Goal: Information Seeking & Learning: Find specific page/section

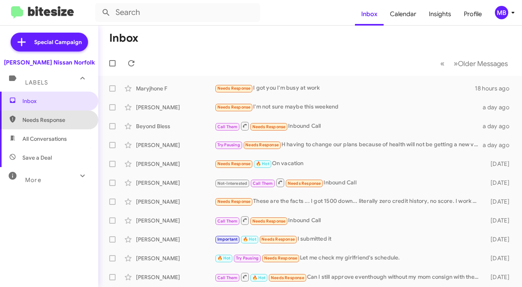
click at [49, 114] on span "Needs Response" at bounding box center [49, 119] width 98 height 19
type input "in:needs-response"
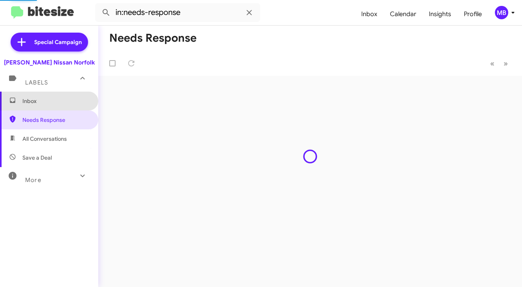
click at [55, 95] on span "Inbox" at bounding box center [49, 101] width 98 height 19
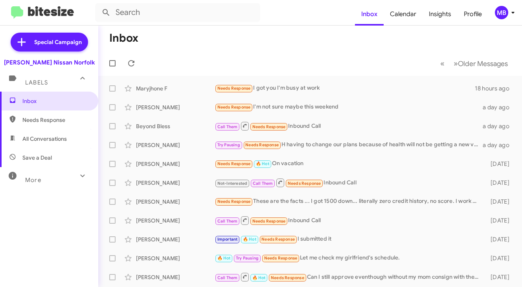
click at [506, 11] on div "MB" at bounding box center [501, 12] width 13 height 13
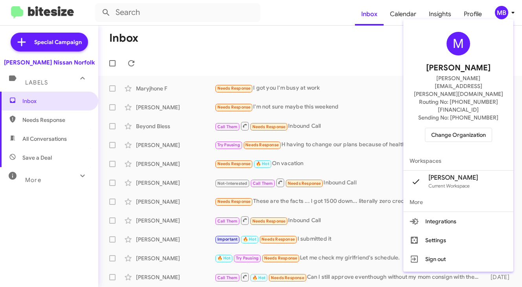
click at [463, 103] on div "M [PERSON_NAME] [PERSON_NAME][EMAIL_ADDRESS][PERSON_NAME][DOMAIN_NAME] Routing …" at bounding box center [458, 86] width 110 height 129
click at [462, 128] on span "Change Organization" at bounding box center [458, 134] width 55 height 13
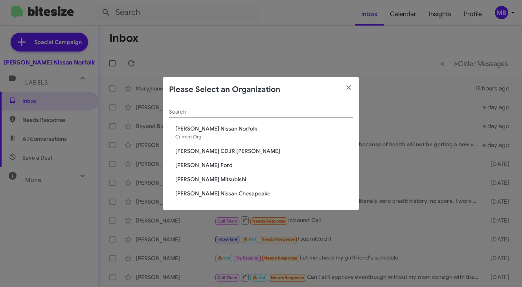
click at [215, 132] on div "[PERSON_NAME] Nissan Norfolk Current Org" at bounding box center [264, 133] width 178 height 16
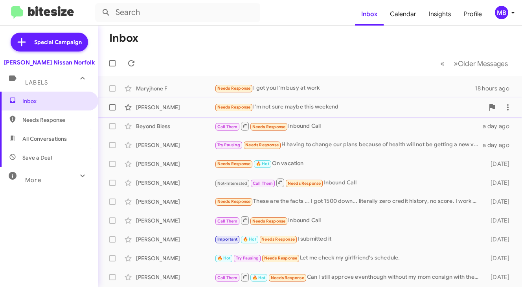
click at [294, 105] on div "Needs Response I'm not sure maybe this weekend" at bounding box center [350, 107] width 270 height 9
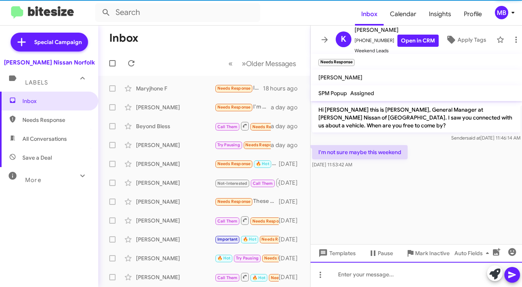
click at [358, 272] on div at bounding box center [415, 274] width 211 height 25
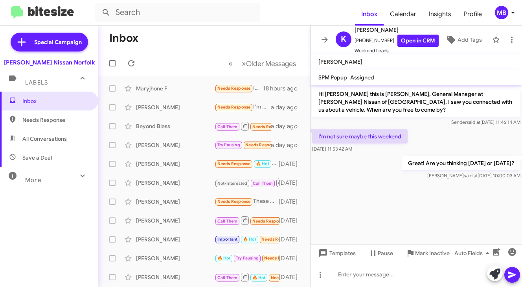
click at [70, 119] on span "Needs Response" at bounding box center [55, 120] width 67 height 8
type input "in:needs-response"
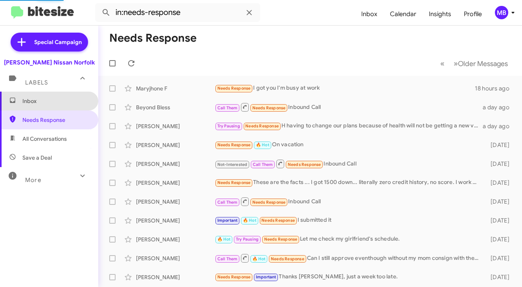
click at [68, 96] on span "Inbox" at bounding box center [49, 101] width 98 height 19
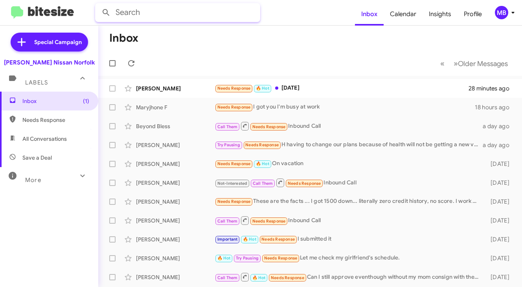
click at [160, 11] on input "text" at bounding box center [177, 12] width 165 height 19
click at [98, 5] on button at bounding box center [106, 13] width 16 height 16
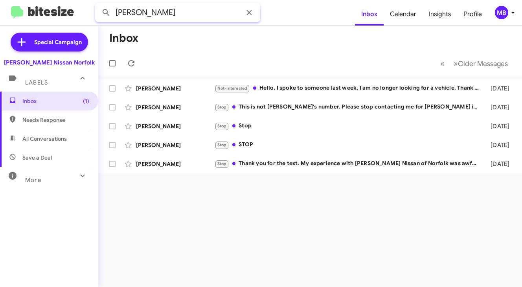
click at [164, 7] on input "shatia jones" at bounding box center [177, 12] width 165 height 19
click at [98, 5] on button at bounding box center [106, 13] width 16 height 16
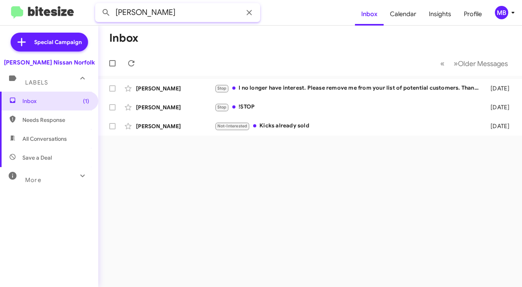
click at [143, 18] on input "michael cooper" at bounding box center [177, 12] width 165 height 19
click at [98, 5] on button at bounding box center [106, 13] width 16 height 16
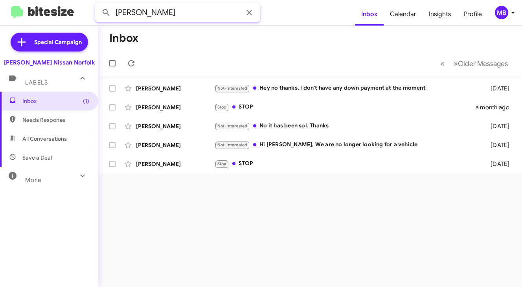
click at [177, 9] on input "helen williams" at bounding box center [177, 12] width 165 height 19
click at [98, 5] on button at bounding box center [106, 13] width 16 height 16
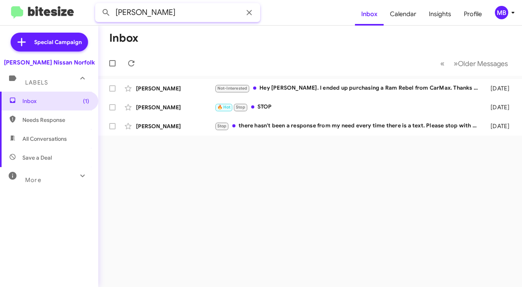
click at [184, 8] on input "jordan ellison" at bounding box center [177, 12] width 165 height 19
click at [98, 5] on button at bounding box center [106, 13] width 16 height 16
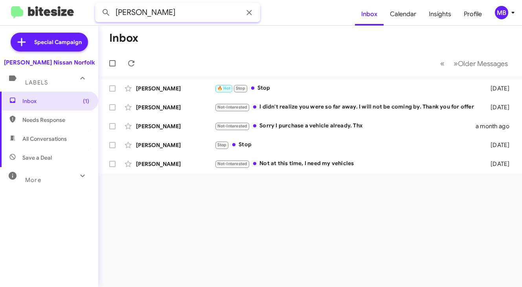
click at [227, 14] on input "tina hannah" at bounding box center [177, 12] width 165 height 19
click at [98, 5] on button at bounding box center [106, 13] width 16 height 16
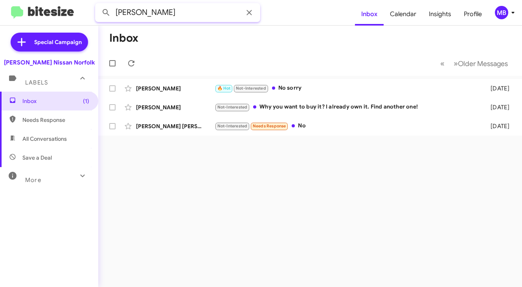
click at [147, 11] on input "maria munson" at bounding box center [177, 12] width 165 height 19
click at [147, 13] on input "maria munson" at bounding box center [177, 12] width 165 height 19
click at [98, 5] on button at bounding box center [106, 13] width 16 height 16
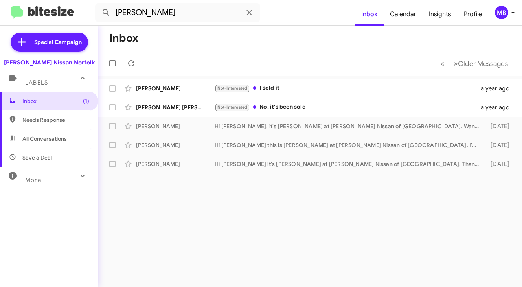
click at [239, 43] on mat-toolbar-row "Inbox" at bounding box center [310, 38] width 424 height 25
click at [154, 13] on input "diane pitak" at bounding box center [177, 12] width 165 height 19
click at [98, 5] on button at bounding box center [106, 13] width 16 height 16
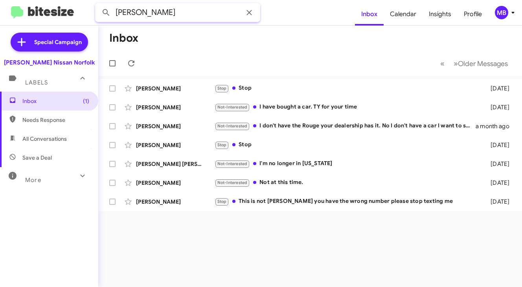
click at [129, 11] on input "linda miller" at bounding box center [177, 12] width 165 height 19
click at [98, 5] on button at bounding box center [106, 13] width 16 height 16
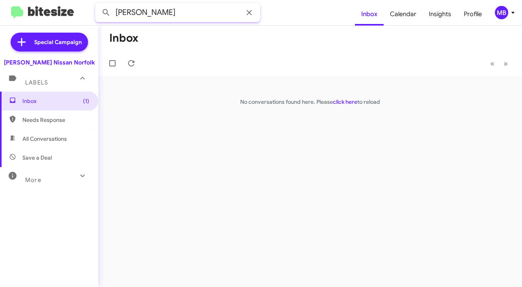
click at [185, 14] on input "dioso" at bounding box center [177, 12] width 165 height 19
click at [98, 5] on button at bounding box center [106, 13] width 16 height 16
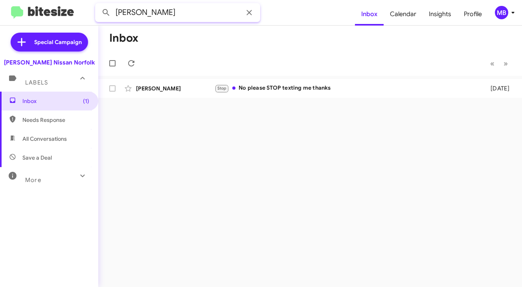
click at [192, 9] on input "aponte" at bounding box center [177, 12] width 165 height 19
click at [98, 5] on button at bounding box center [106, 13] width 16 height 16
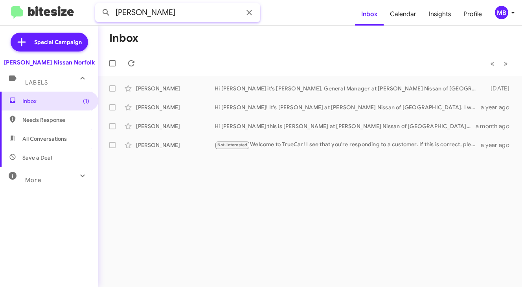
click at [212, 13] on input "aleisa kendrick" at bounding box center [177, 12] width 165 height 19
click at [98, 5] on button at bounding box center [106, 13] width 16 height 16
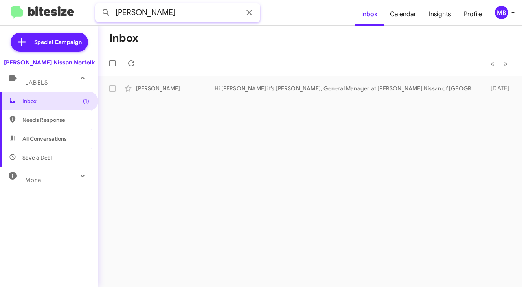
click at [160, 9] on input "lubin" at bounding box center [177, 12] width 165 height 19
click at [160, 9] on input "t" at bounding box center [177, 12] width 165 height 19
click at [98, 5] on button at bounding box center [106, 13] width 16 height 16
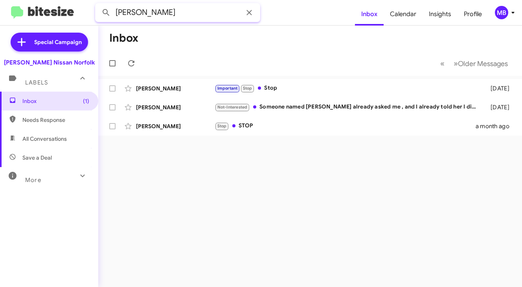
click at [181, 17] on input "thomas land" at bounding box center [177, 12] width 165 height 19
click at [174, 14] on input "thomas land" at bounding box center [177, 12] width 165 height 19
type input "m"
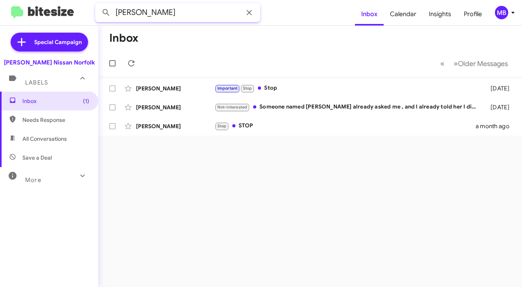
click at [98, 5] on button at bounding box center [106, 13] width 16 height 16
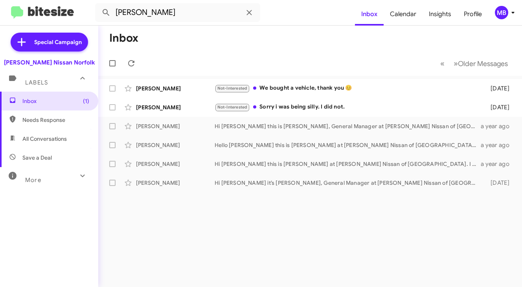
click at [46, 112] on span "Needs Response" at bounding box center [49, 119] width 98 height 19
type input "in:needs-response"
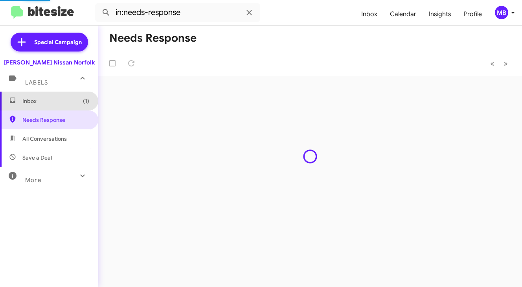
click at [48, 107] on span "Inbox (1)" at bounding box center [49, 101] width 98 height 19
